Goal: Find contact information: Find contact information

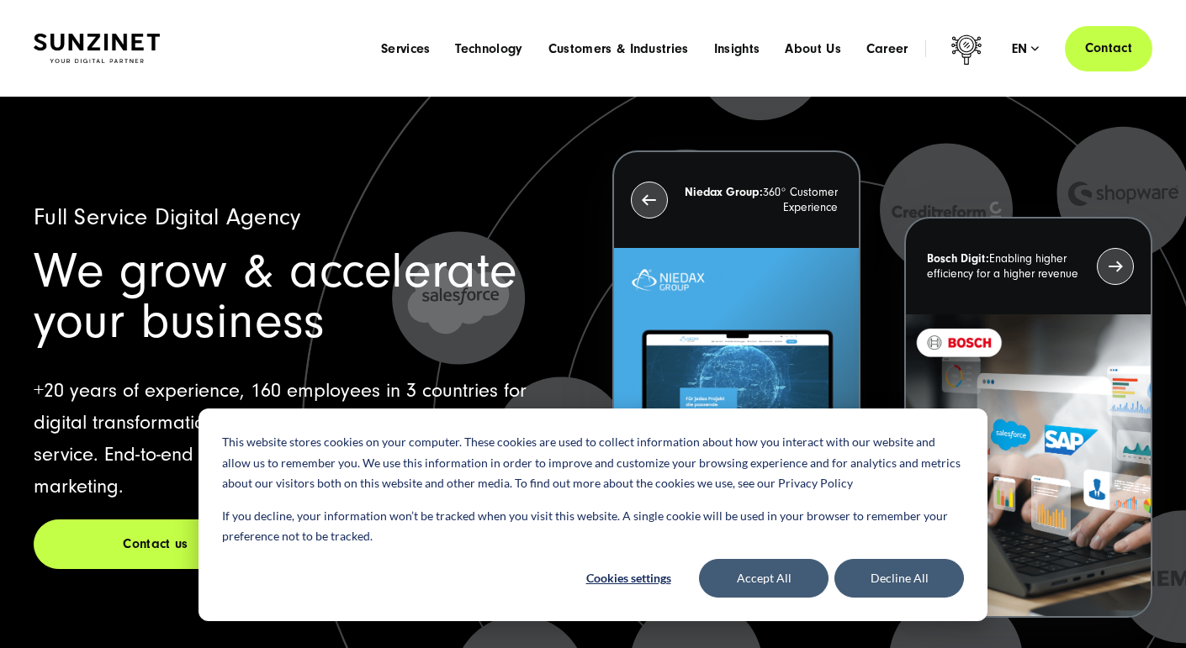
click at [1111, 44] on link "Contact" at bounding box center [1108, 48] width 87 height 48
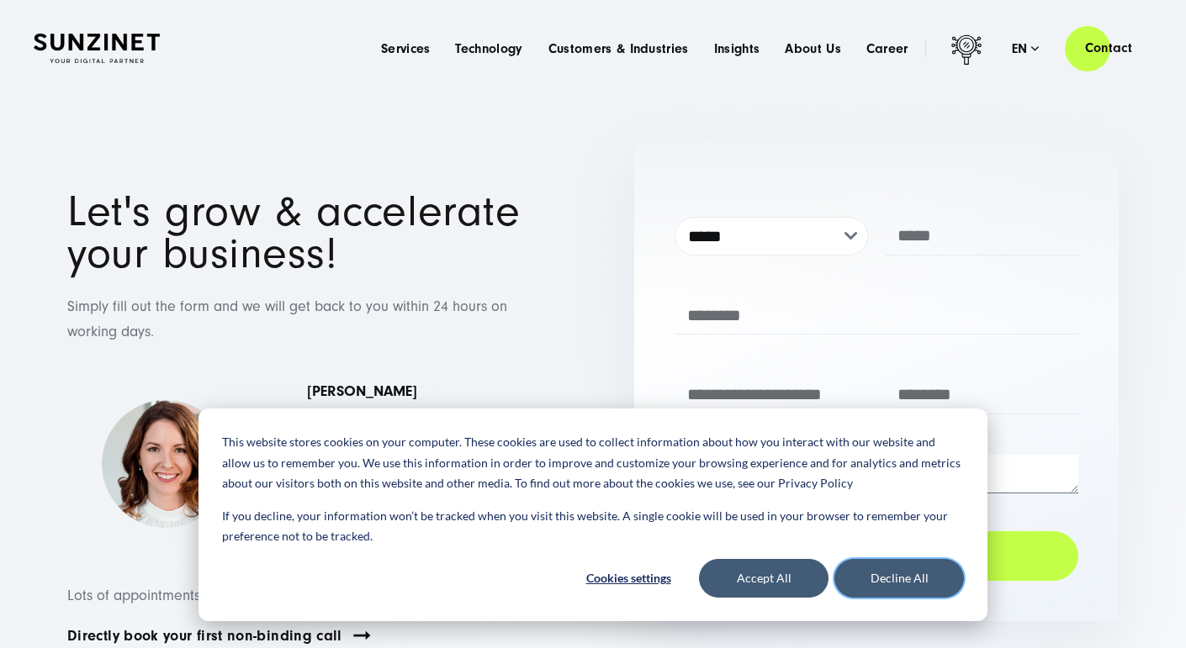
click at [902, 590] on button "Decline All" at bounding box center [899, 578] width 130 height 39
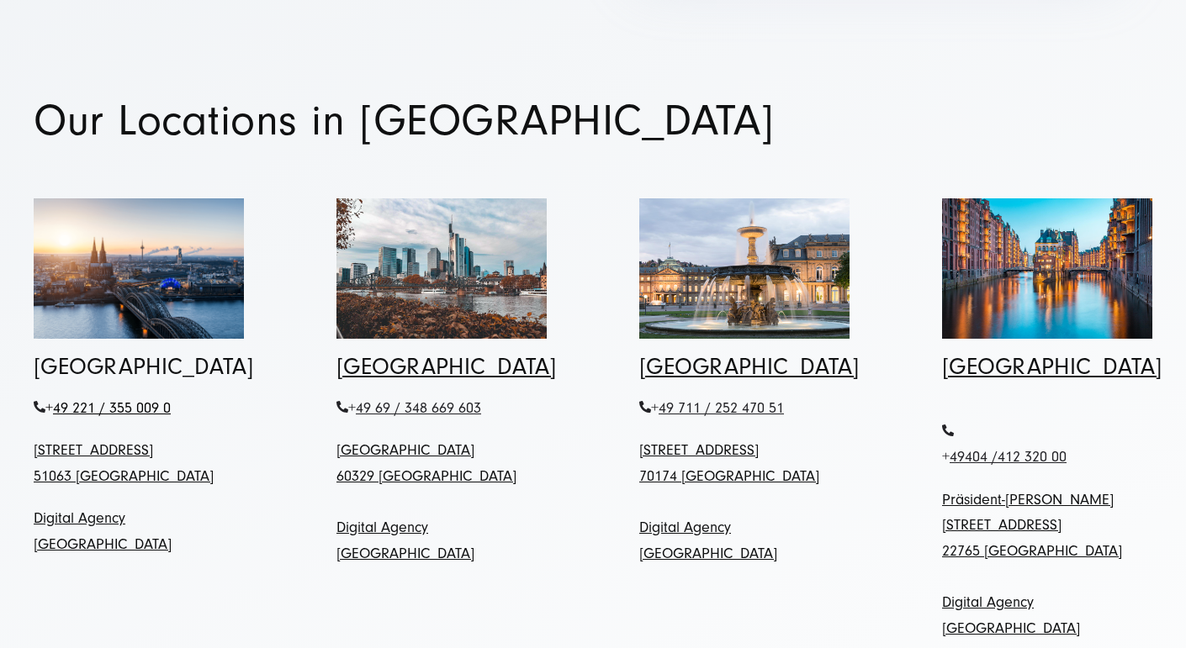
scroll to position [673, 0]
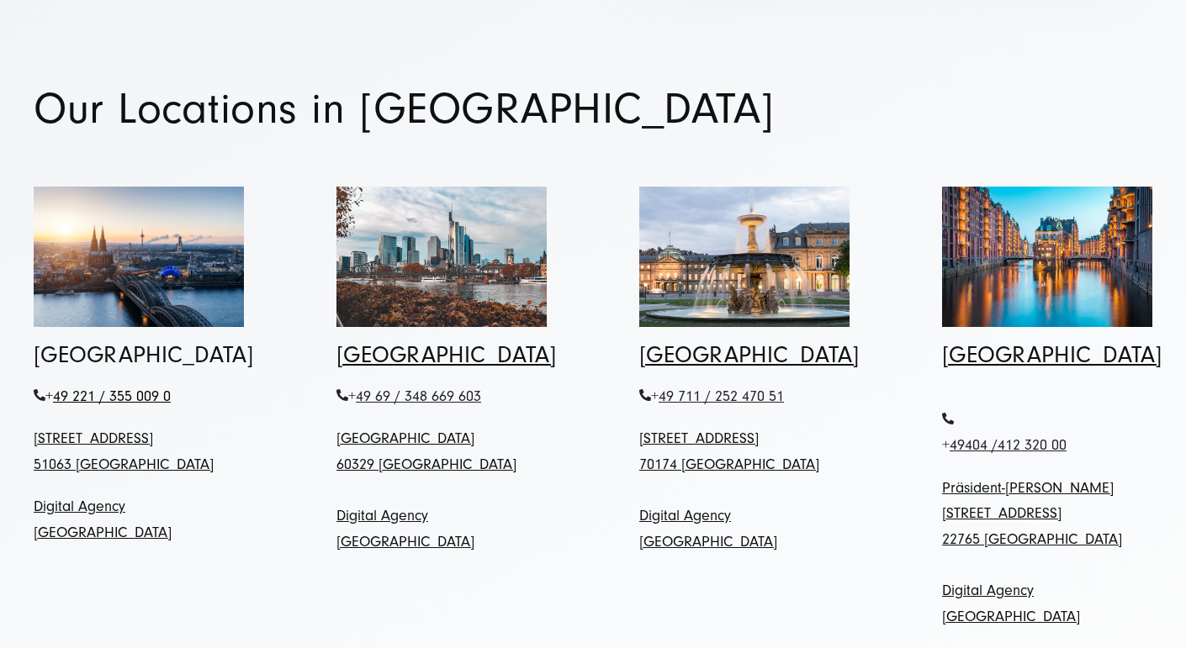
click at [87, 388] on span "49 221 / 355 009 0" at bounding box center [112, 397] width 118 height 18
drag, startPoint x: 177, startPoint y: 354, endPoint x: 46, endPoint y: 350, distance: 130.4
click at [46, 384] on p "+ 49 221 / 355 009 0" at bounding box center [139, 397] width 210 height 26
copy span "+ 49 221 / 355 009 0"
